Goal: Task Accomplishment & Management: Manage account settings

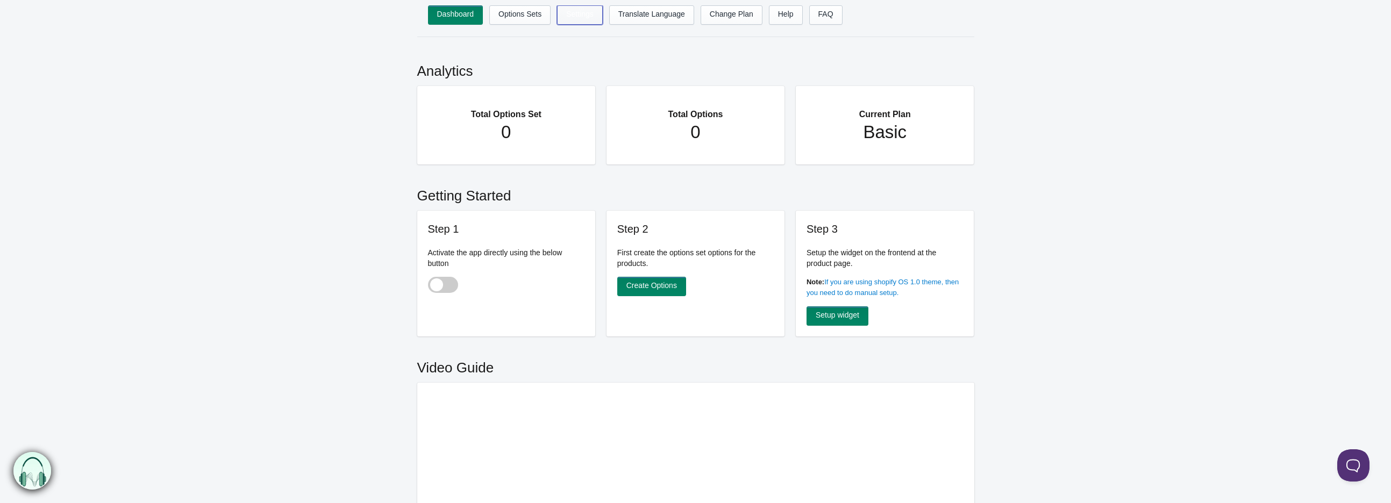
click at [585, 16] on link "Settings" at bounding box center [580, 14] width 46 height 19
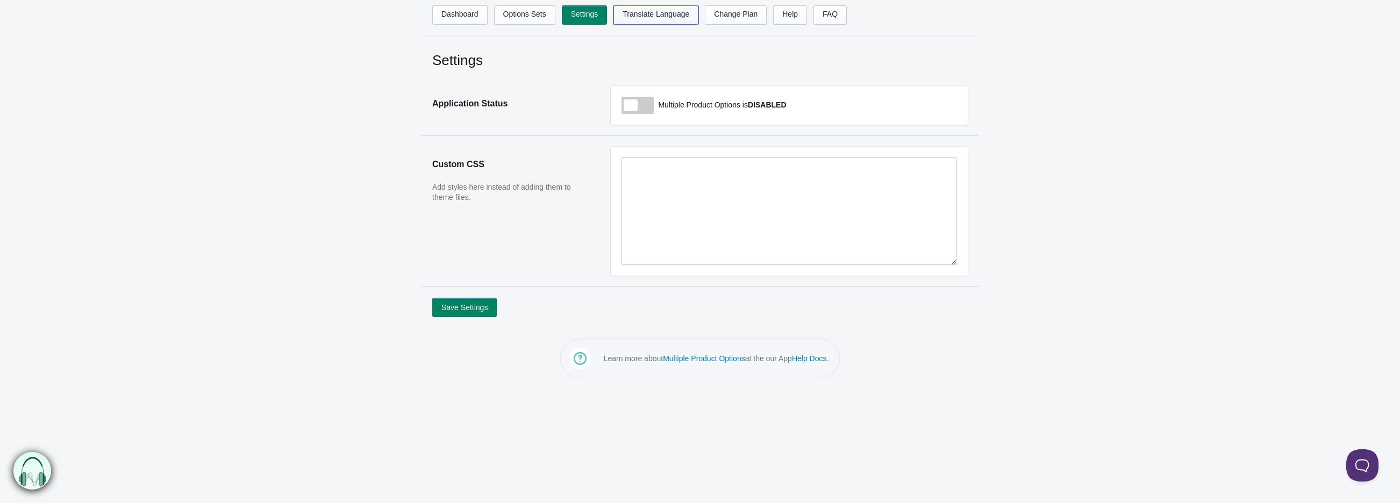
click at [637, 19] on link "Translate Language" at bounding box center [655, 14] width 85 height 19
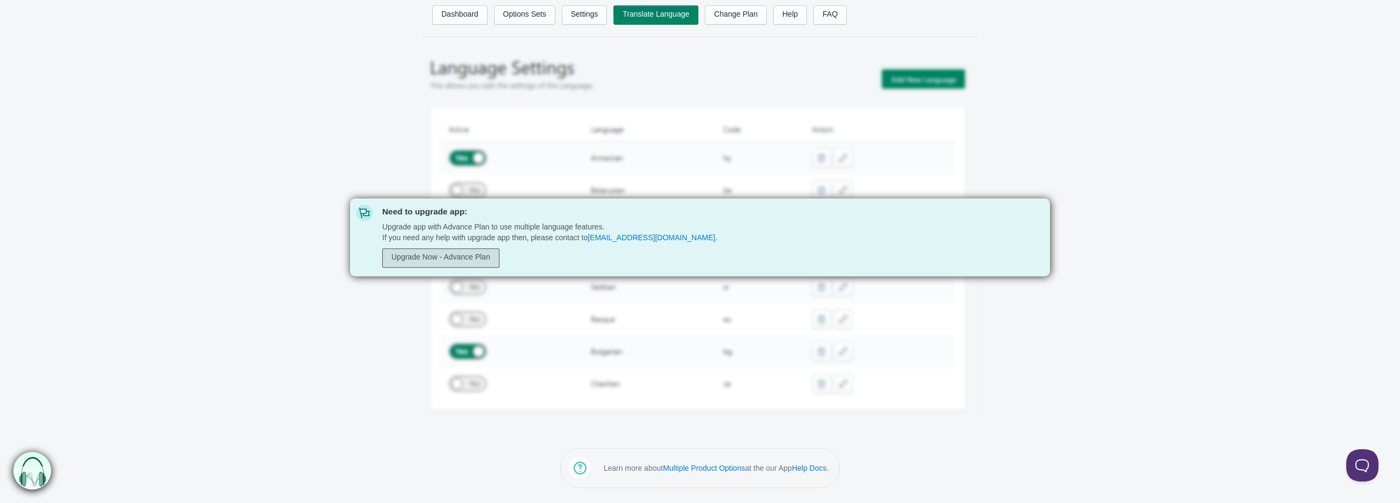
click at [416, 259] on link "Upgrade Now - Advance Plan" at bounding box center [440, 257] width 117 height 19
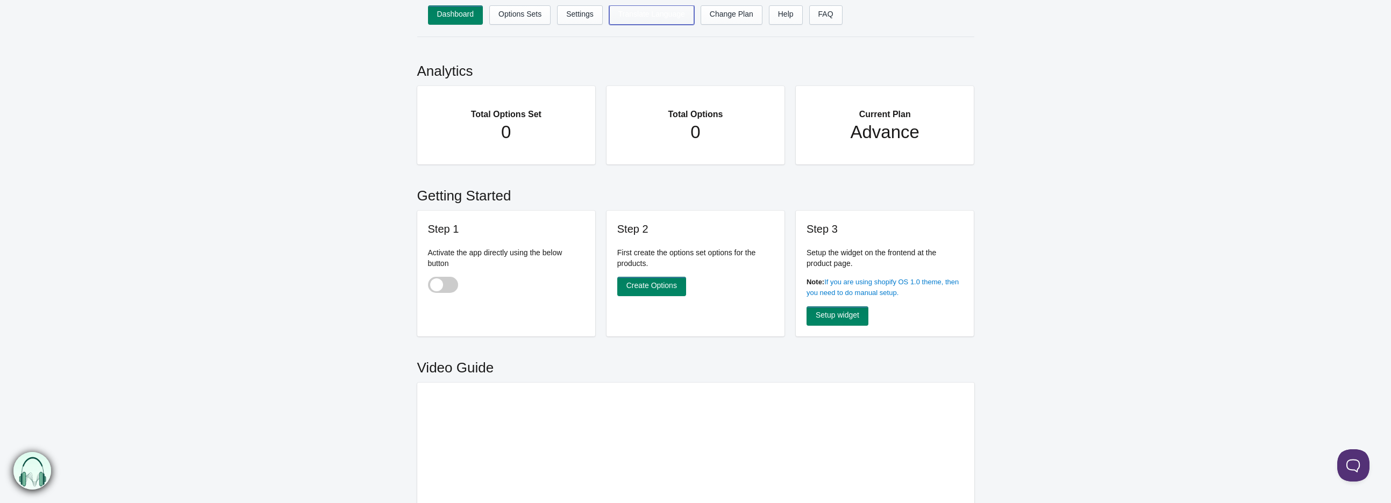
click at [657, 21] on link "Translate Language" at bounding box center [651, 14] width 85 height 19
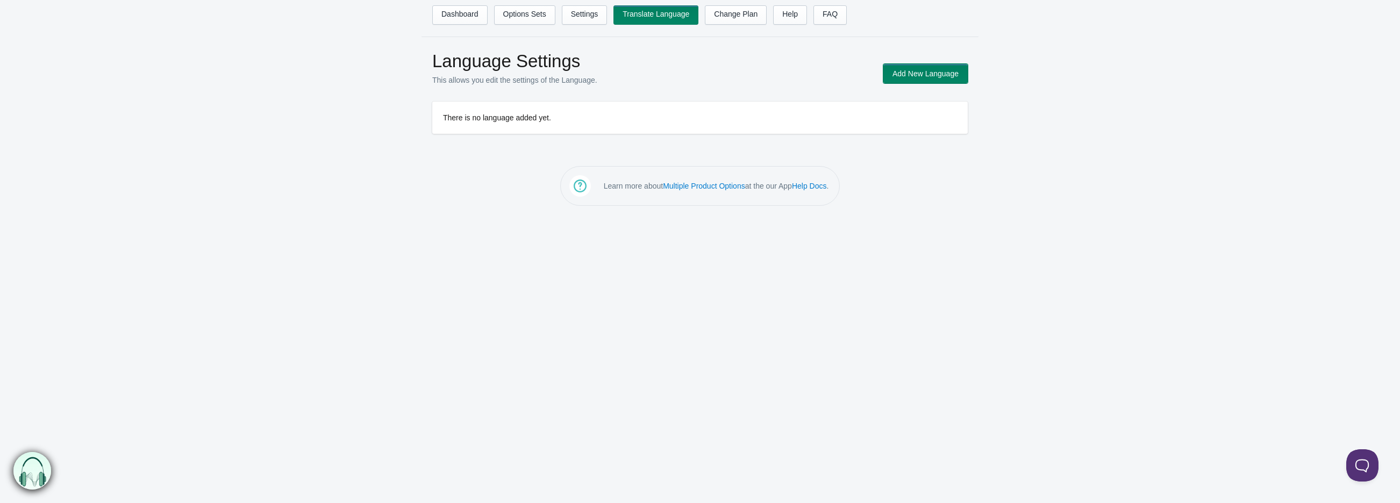
click at [932, 74] on button "Add New Language" at bounding box center [925, 73] width 84 height 19
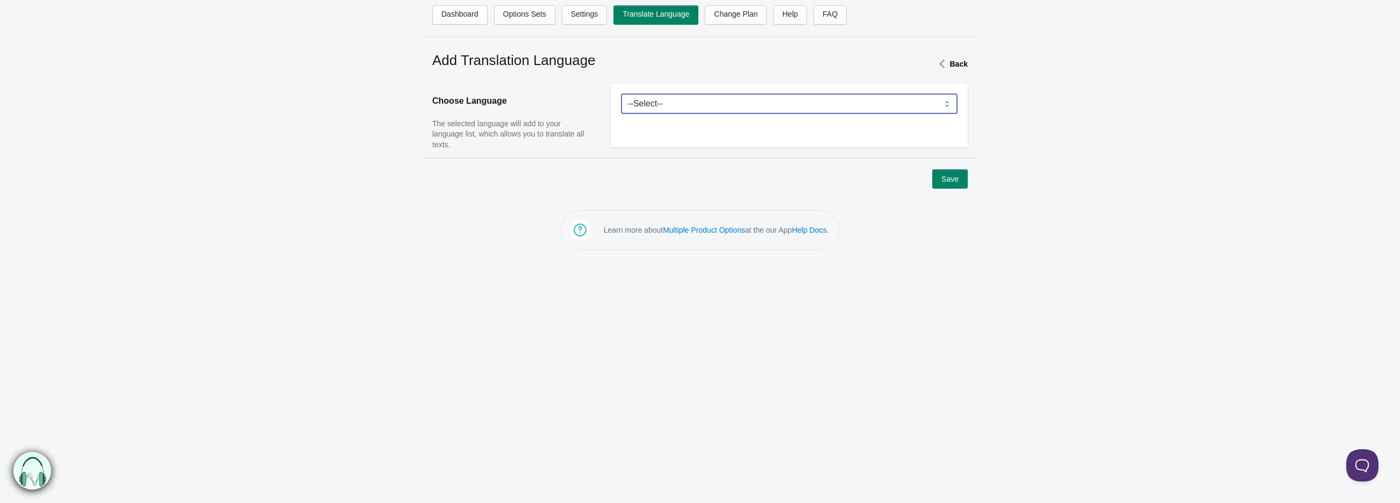
click at [724, 111] on select "--Select-- Afrikaans Akan Albanian Amharic Arabic Armenian Assamese Azerbaijani…" at bounding box center [788, 103] width 335 height 19
select select "ar"
click at [621, 94] on select "--Select-- Afrikaans Akan Albanian Amharic Arabic Armenian Assamese Azerbaijani…" at bounding box center [788, 103] width 335 height 19
click at [958, 175] on button "Save" at bounding box center [949, 178] width 35 height 19
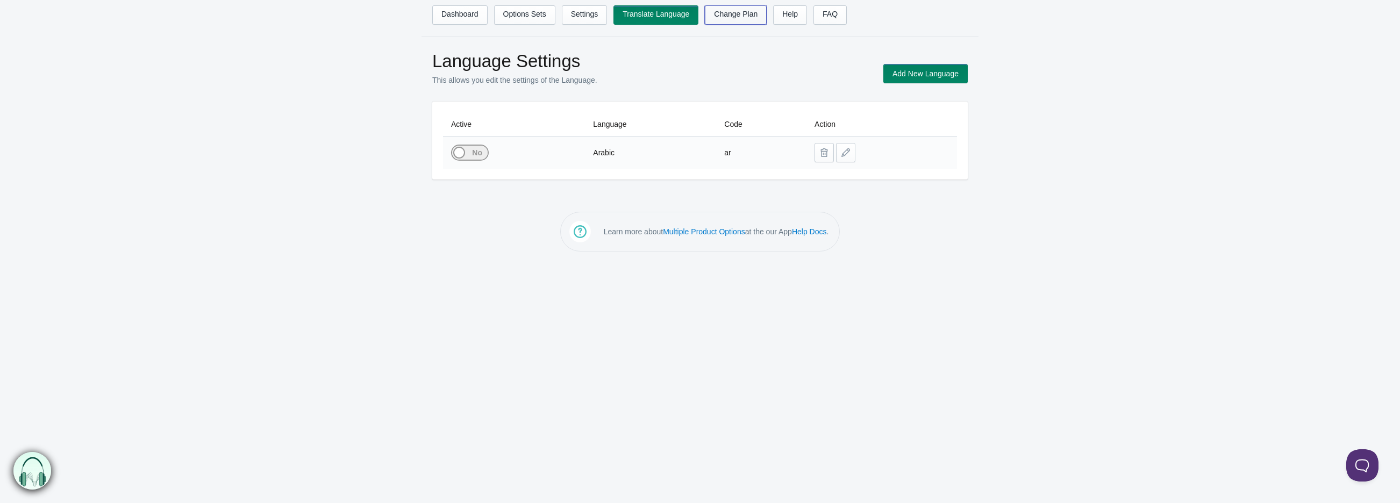
click at [722, 15] on link "Change Plan" at bounding box center [736, 14] width 62 height 19
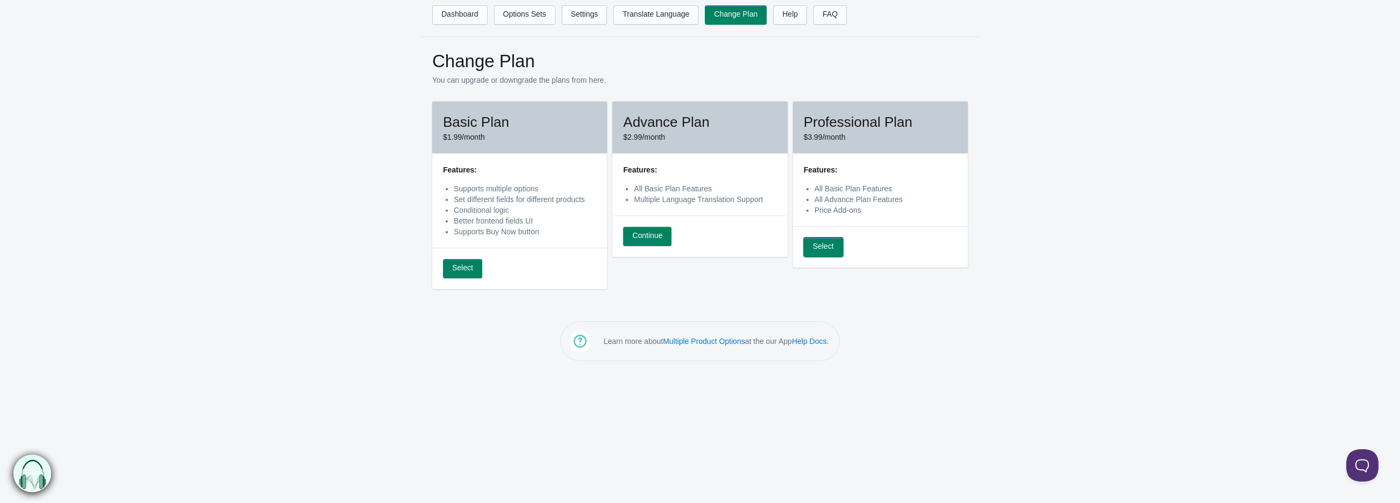
click at [820, 250] on link "Select" at bounding box center [823, 247] width 39 height 19
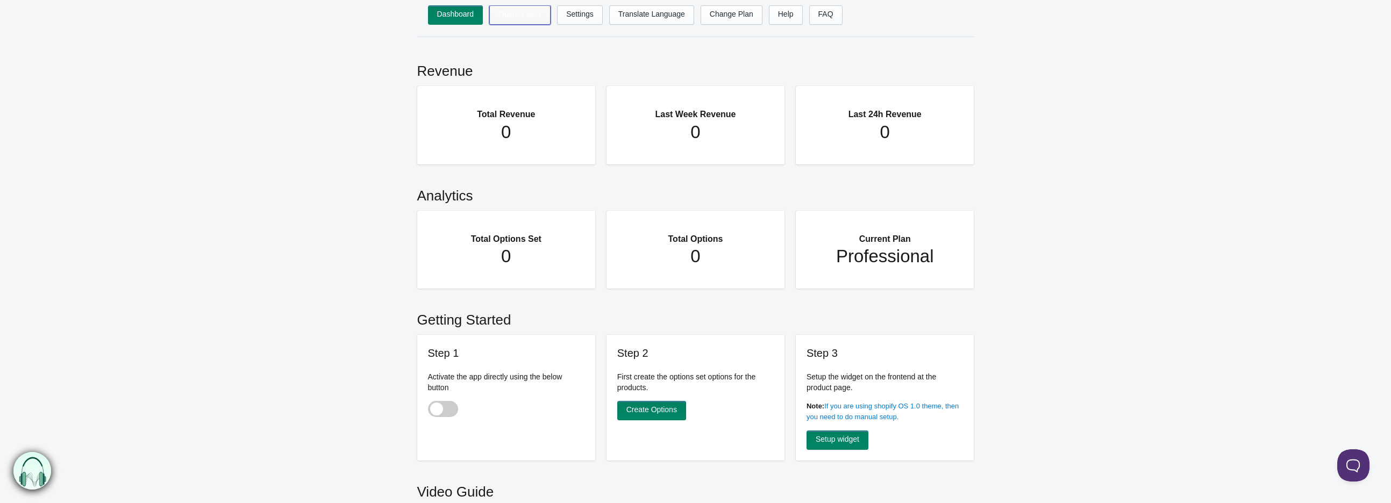
click at [529, 17] on link "Options Sets" at bounding box center [519, 14] width 61 height 19
